Goal: Communication & Community: Answer question/provide support

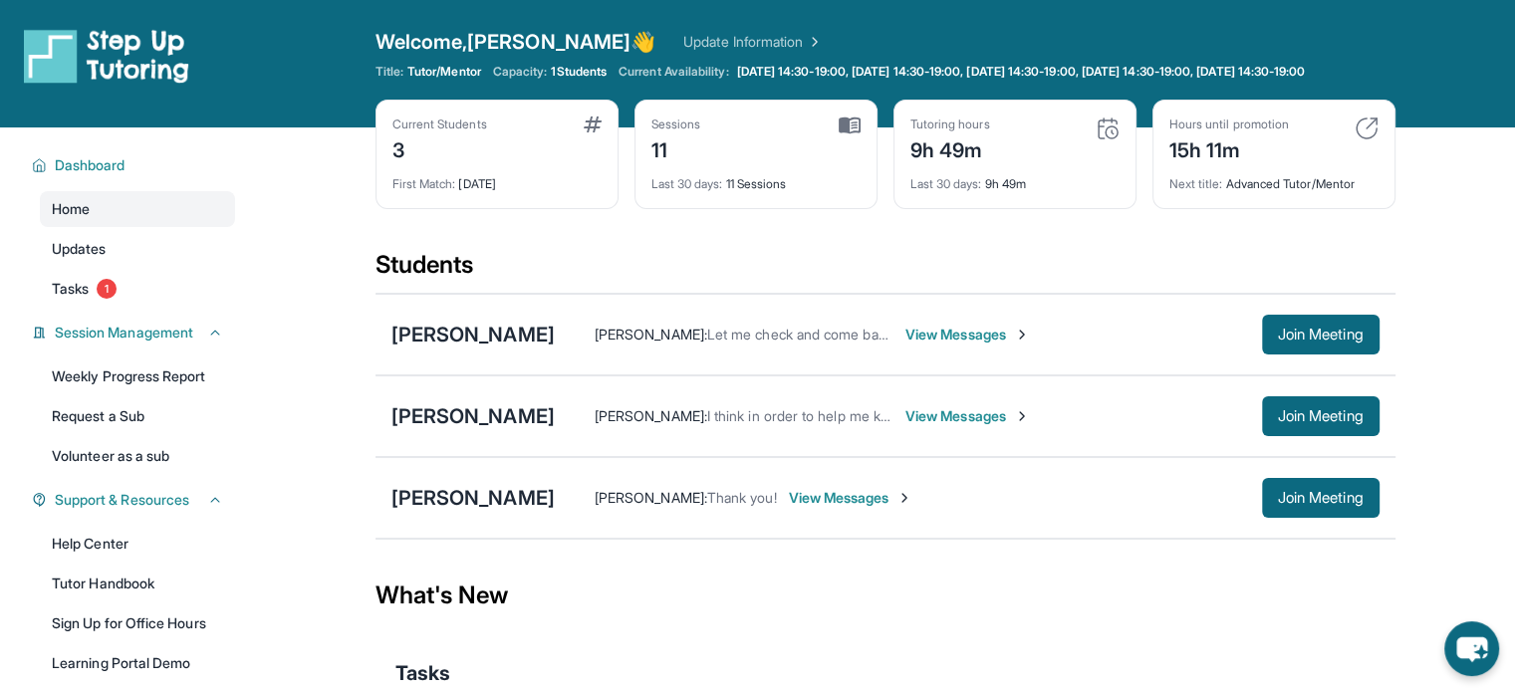
click at [988, 345] on span "View Messages" at bounding box center [968, 335] width 125 height 20
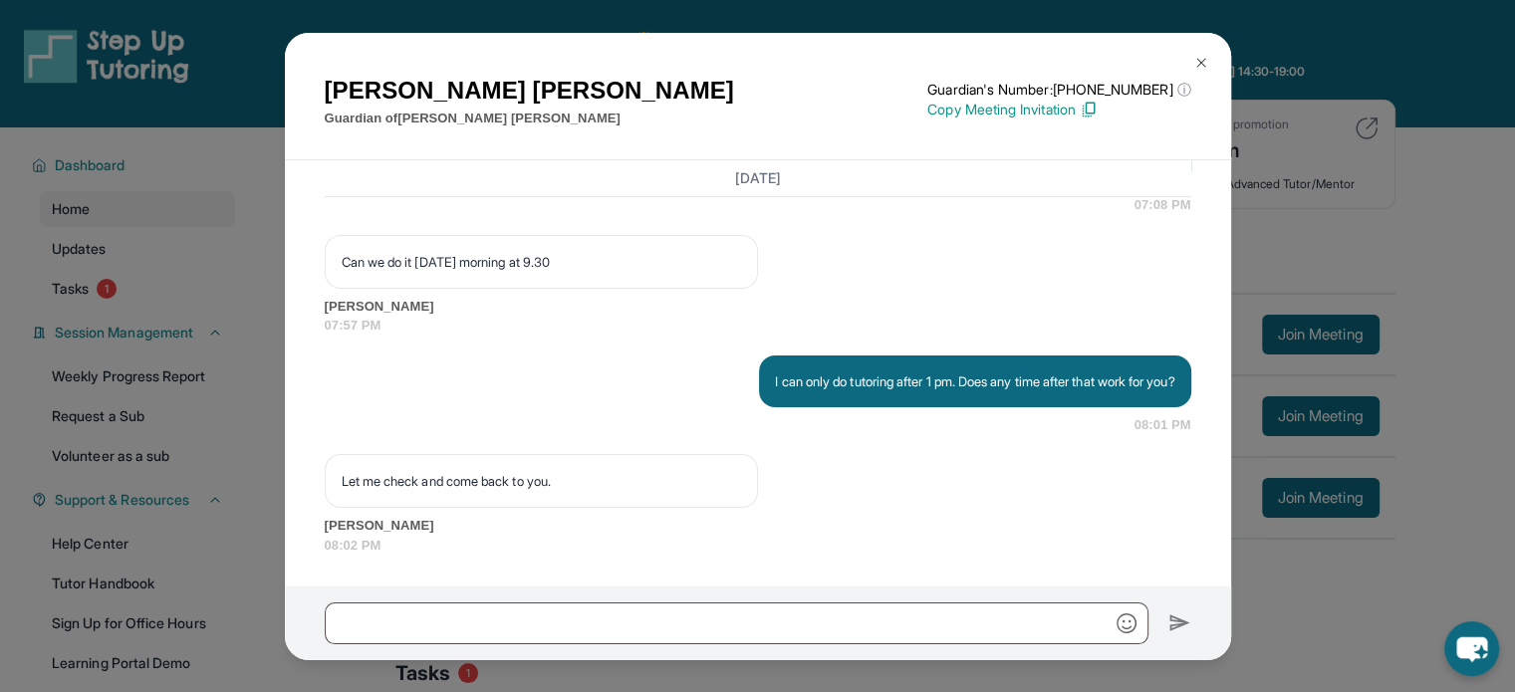
scroll to position [7557, 0]
click at [1373, 441] on div "[PERSON_NAME] Guardian of [PERSON_NAME] Guardian's Number: [PHONE_NUMBER] ⓘ Thi…" at bounding box center [757, 346] width 1515 height 692
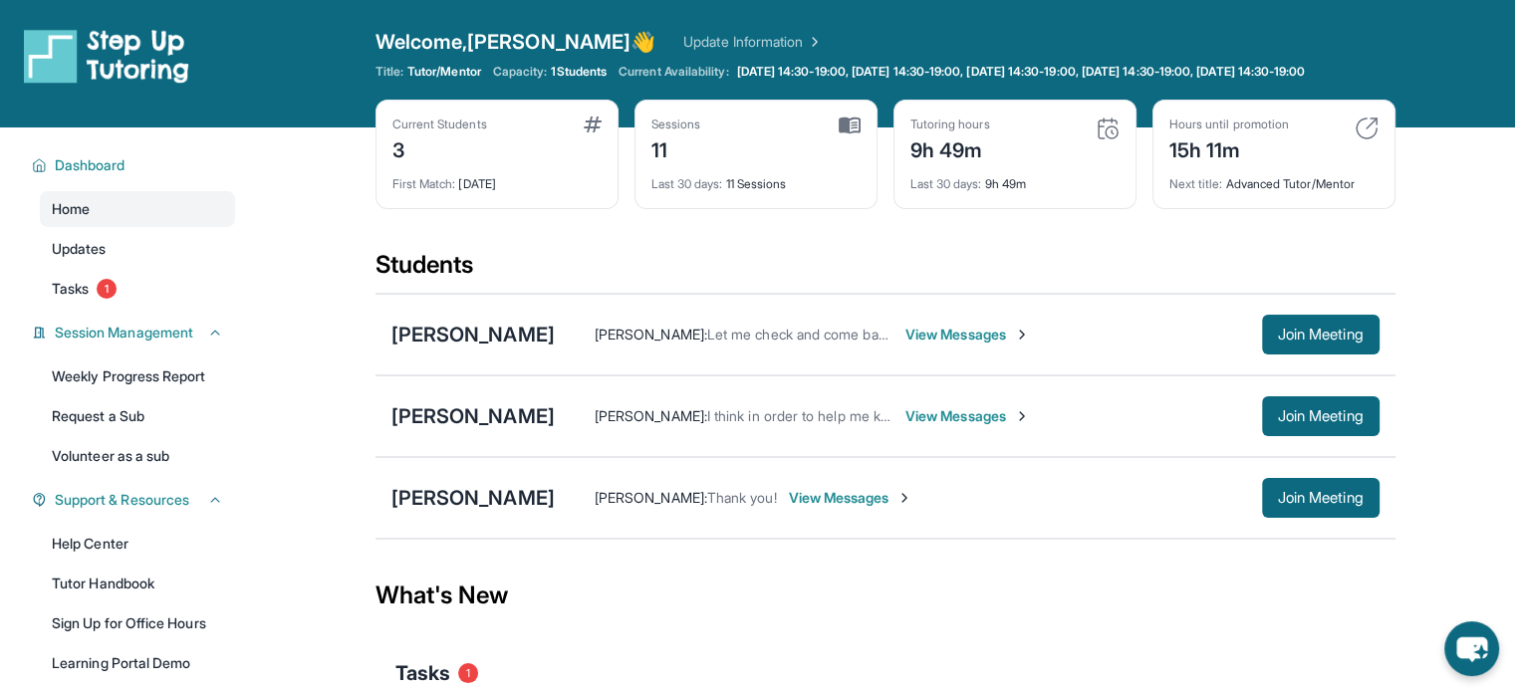
click at [1026, 345] on span "View Messages" at bounding box center [968, 335] width 125 height 20
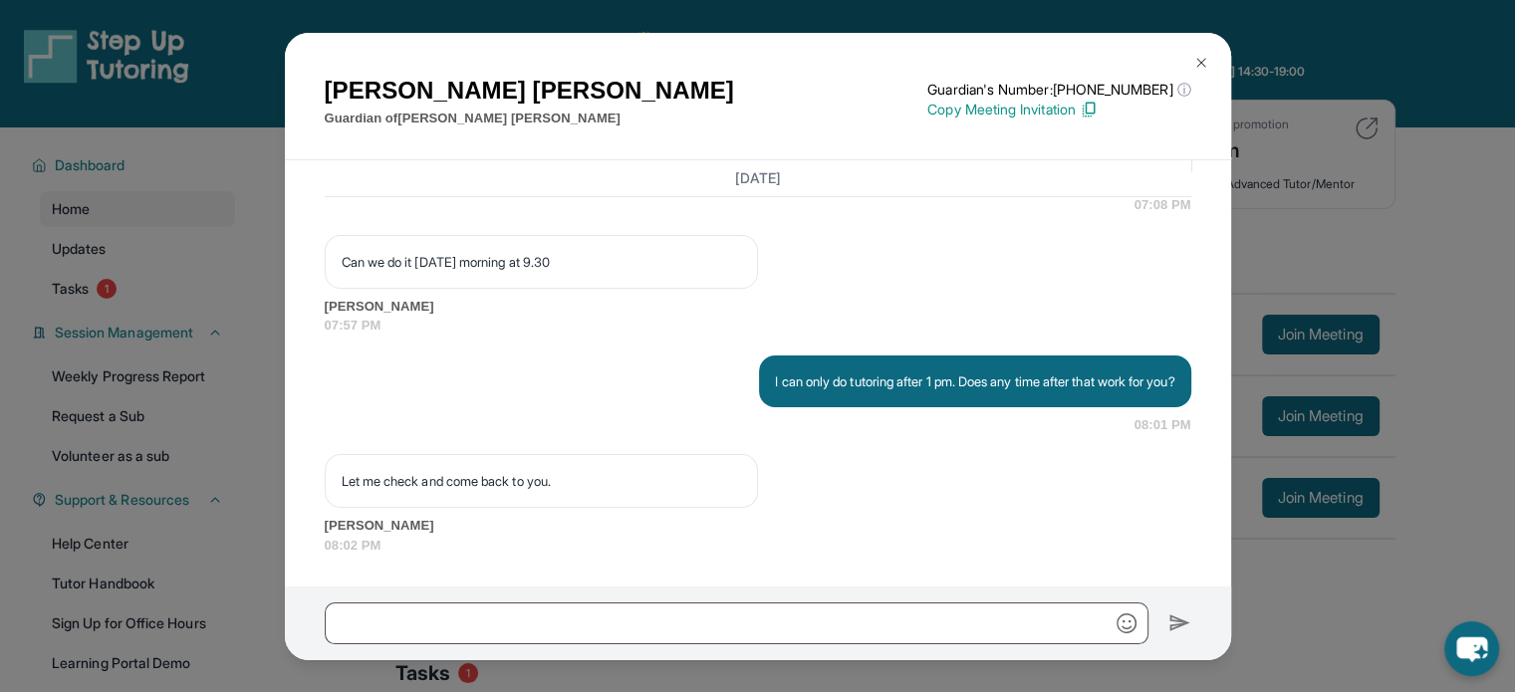
scroll to position [7557, 0]
click at [1427, 231] on div "[PERSON_NAME] Guardian of [PERSON_NAME] Guardian's Number: [PHONE_NUMBER] ⓘ Thi…" at bounding box center [757, 346] width 1515 height 692
